Goal: Task Accomplishment & Management: Use online tool/utility

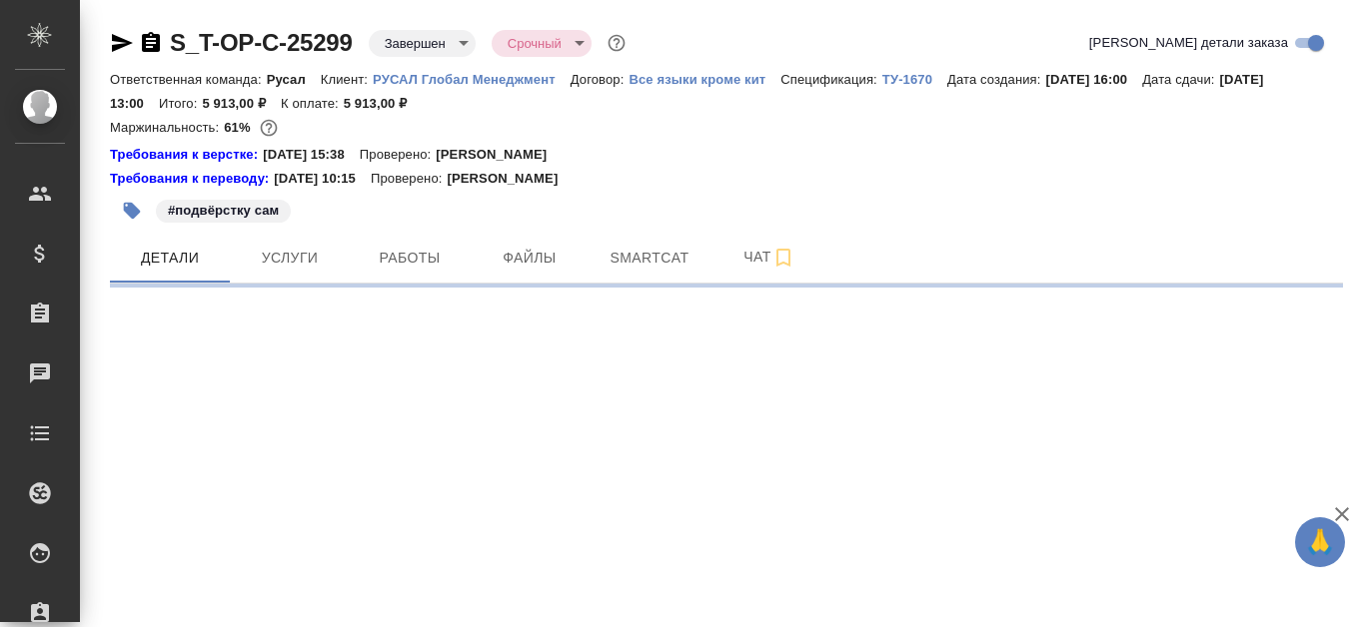
select select "RU"
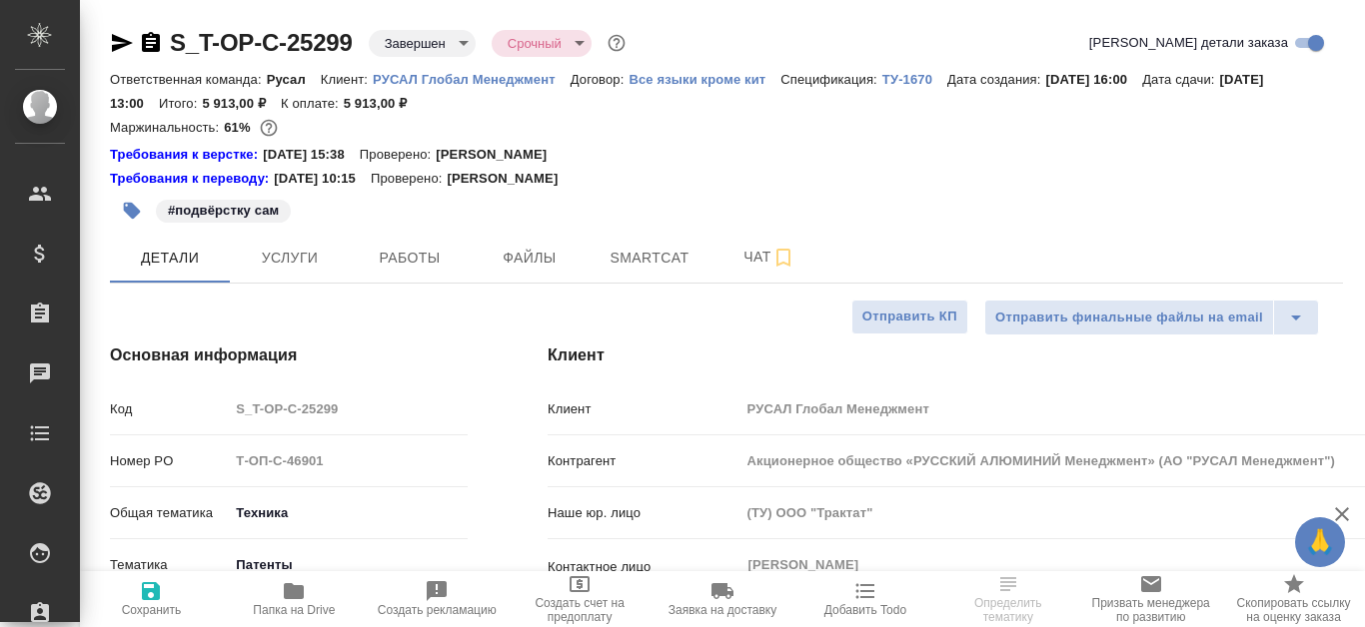
type textarea "x"
type input "[PERSON_NAME]"
type textarea "x"
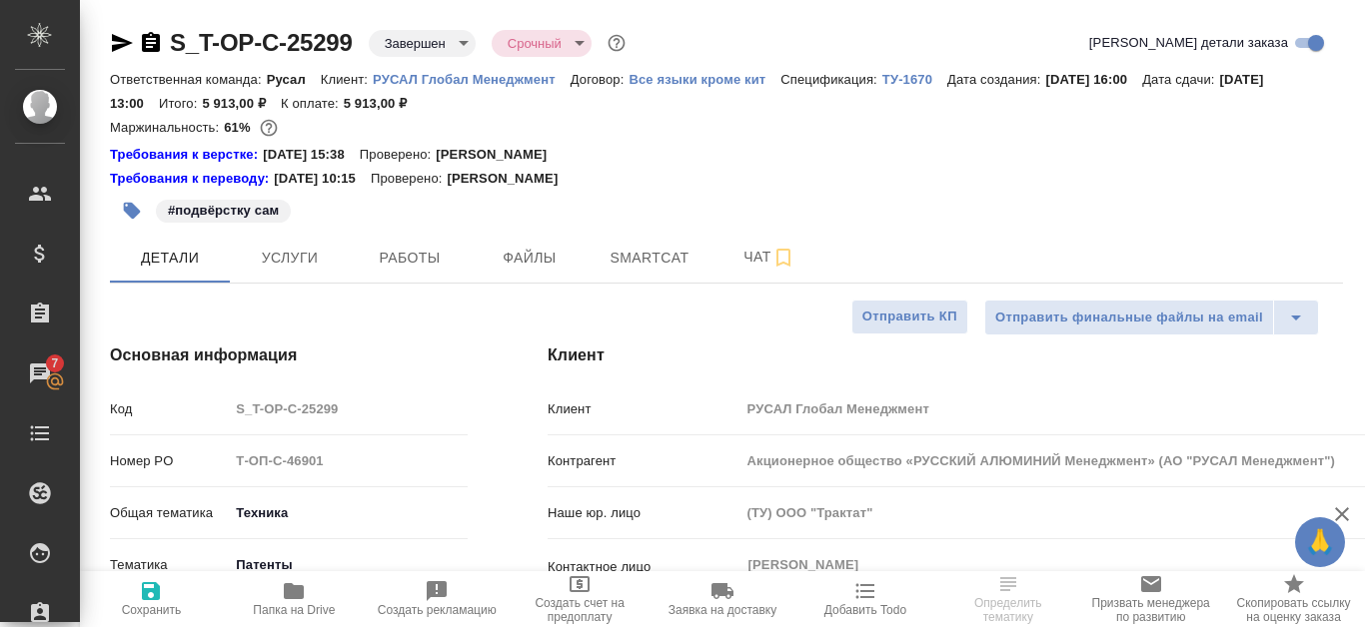
type textarea "x"
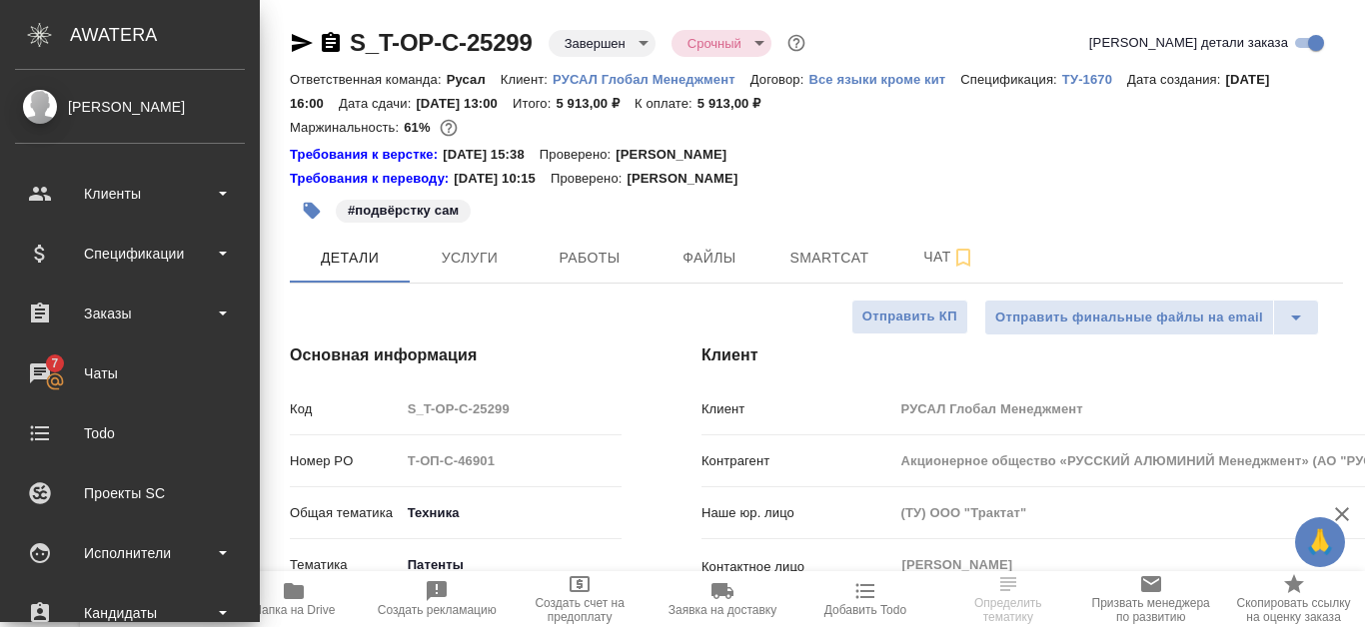
type textarea "x"
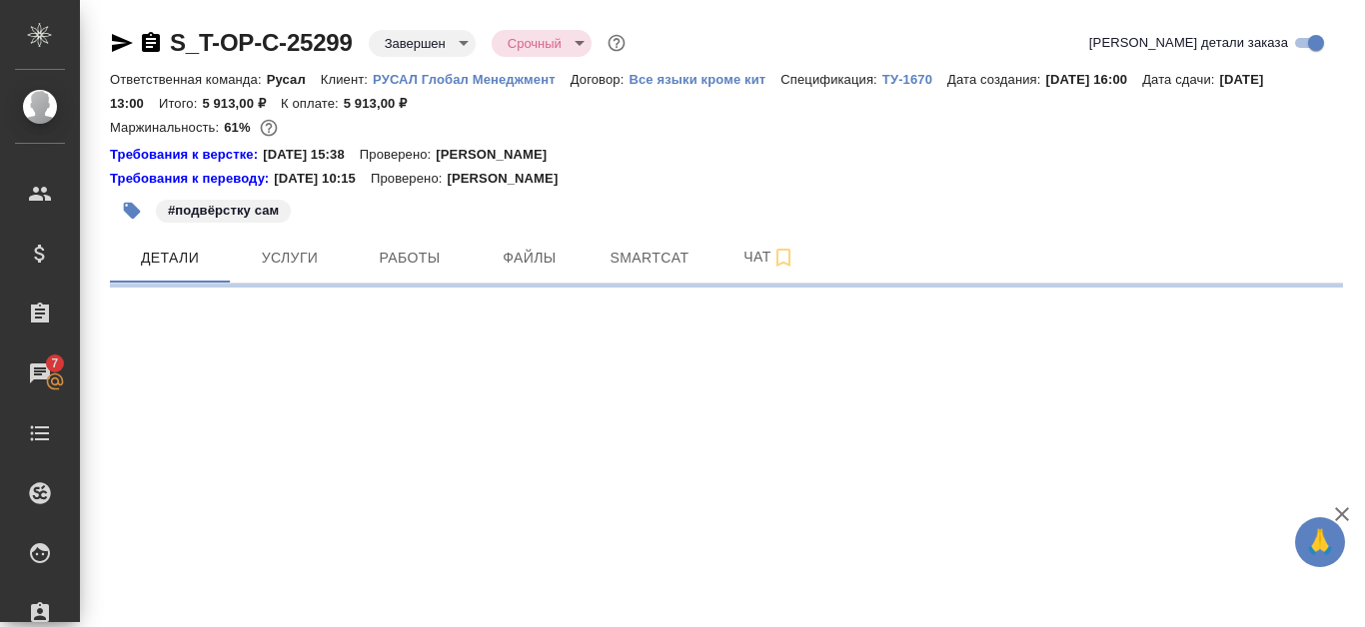
select select "RU"
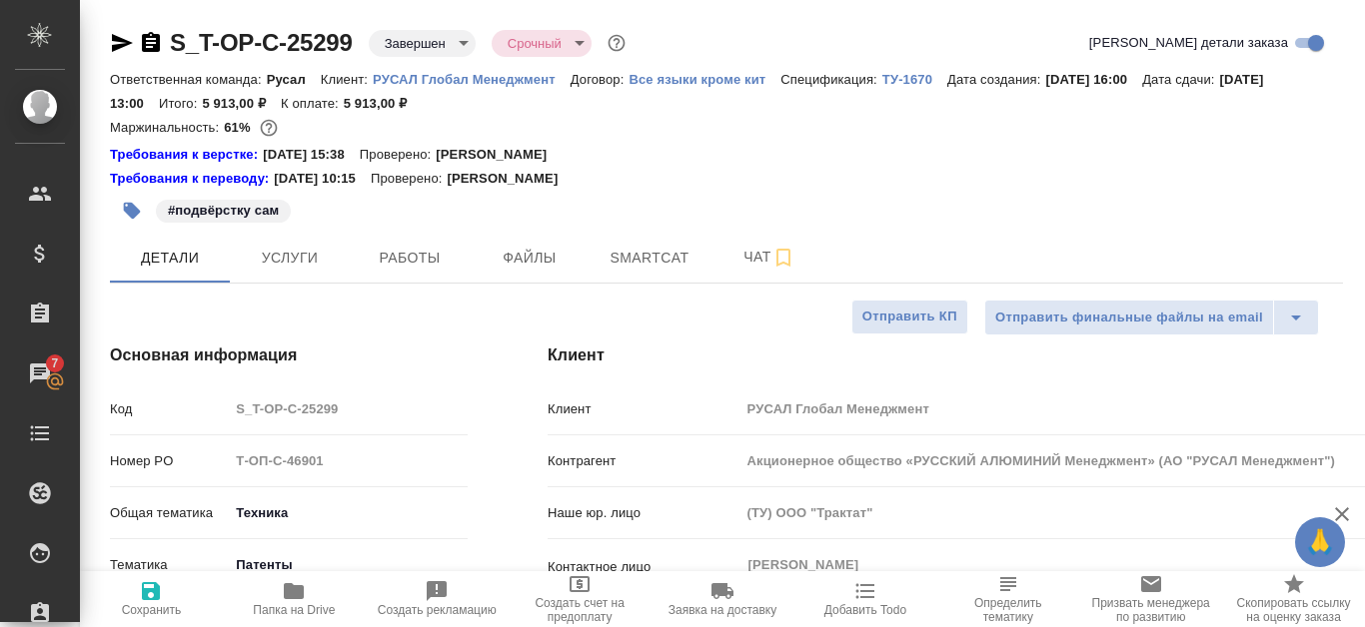
type textarea "x"
click at [655, 252] on span "Smartcat" at bounding box center [649, 258] width 96 height 25
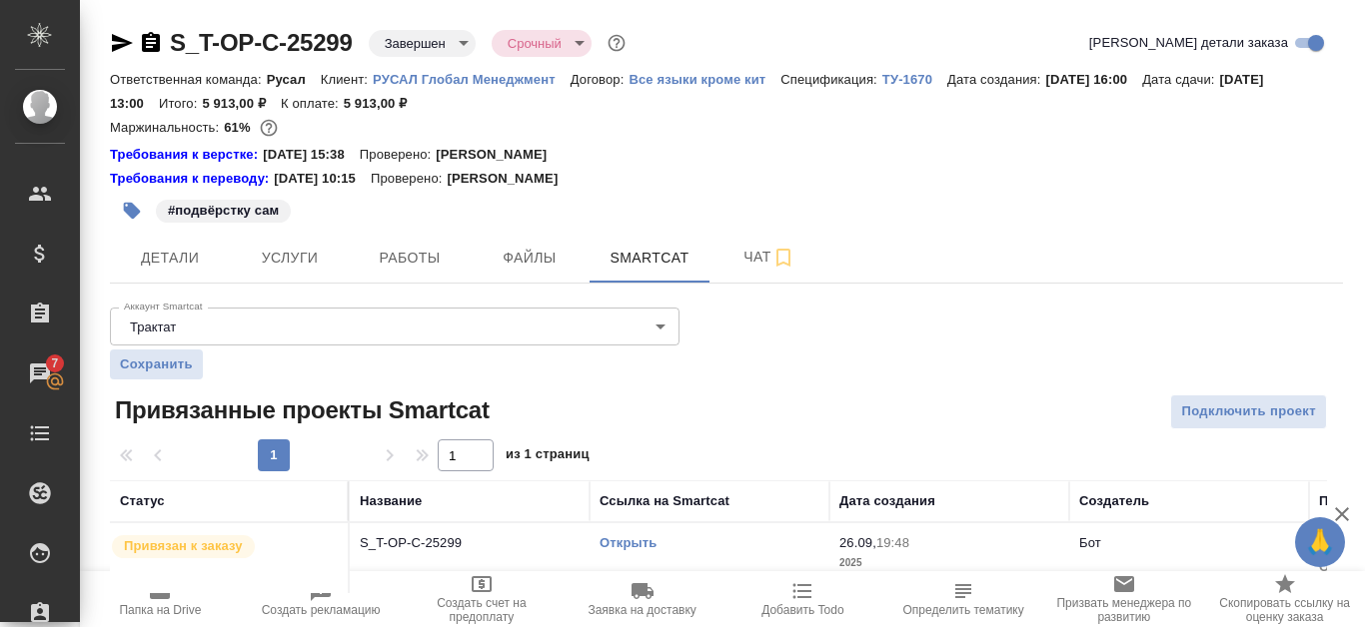
click at [636, 541] on link "Открыть" at bounding box center [627, 542] width 57 height 15
